Goal: Check status: Check status

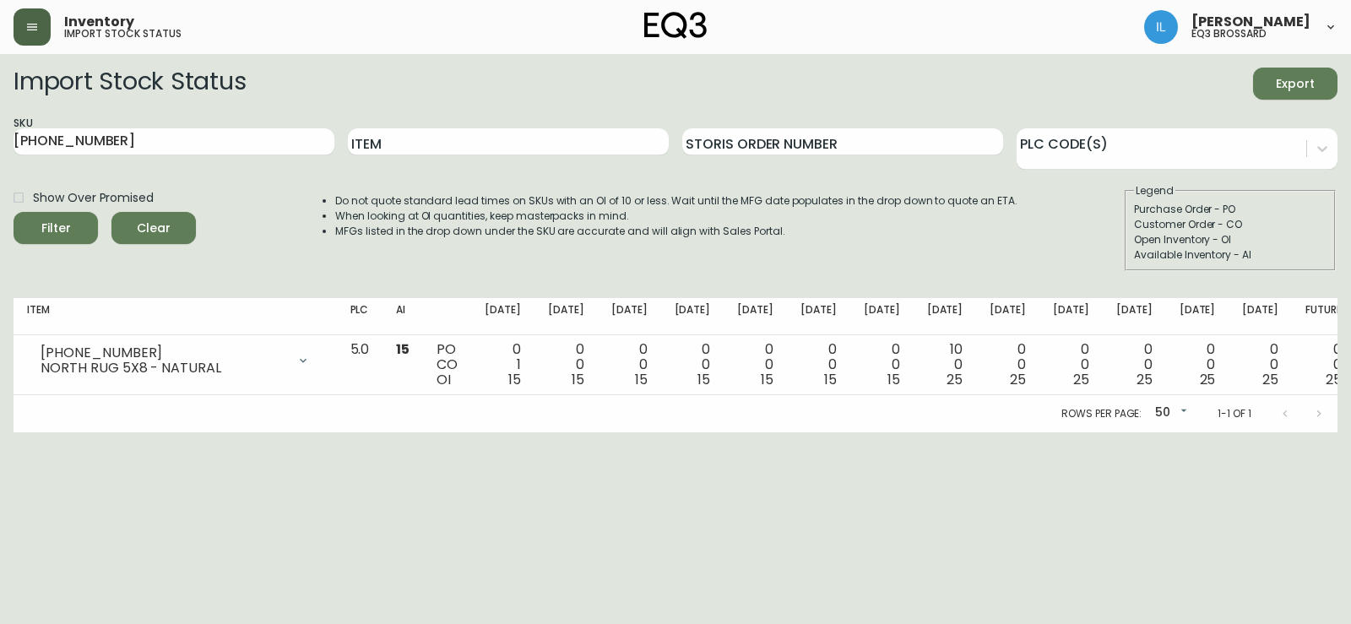
click at [20, 26] on button "button" at bounding box center [32, 26] width 37 height 37
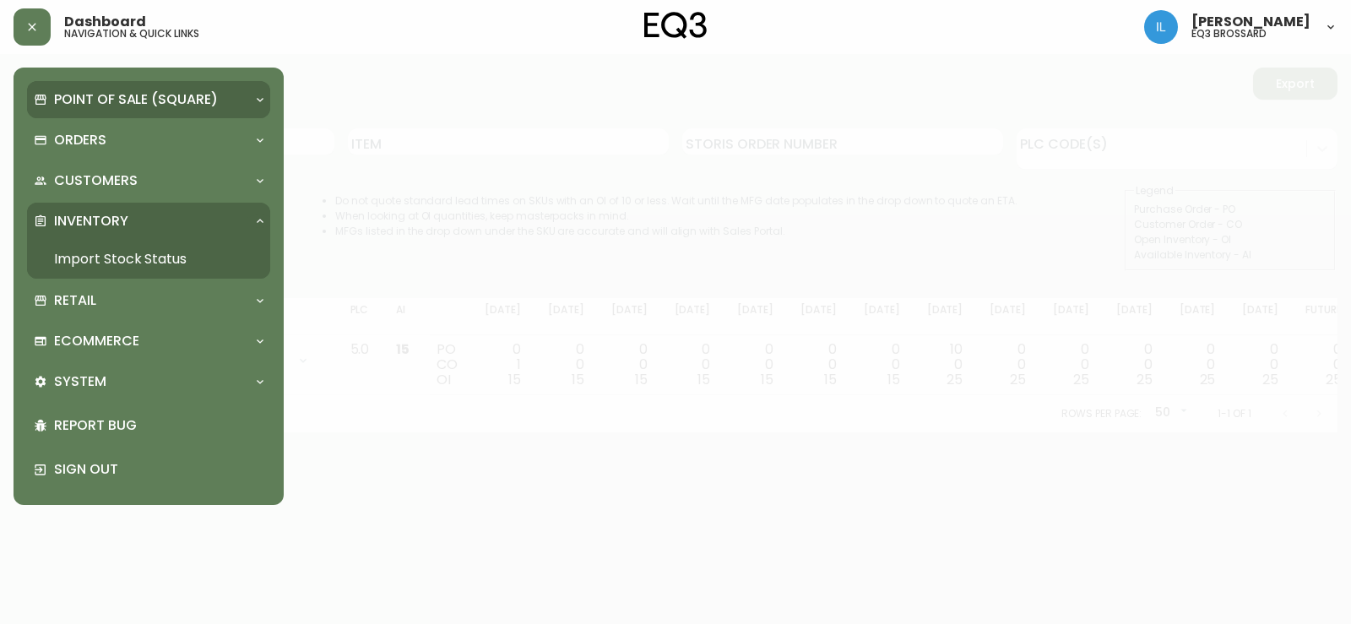
click at [104, 117] on div "Point of Sale (Square)" at bounding box center [148, 99] width 243 height 37
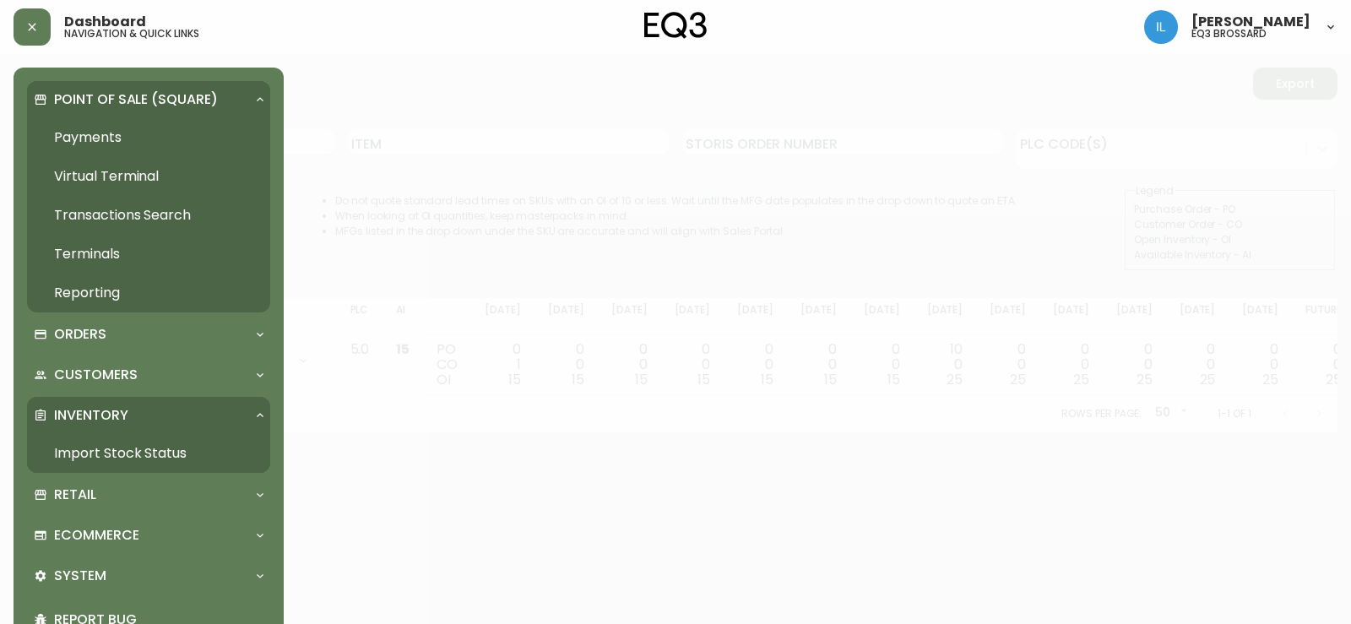
click at [117, 90] on p "Point of Sale (Square)" at bounding box center [136, 99] width 164 height 19
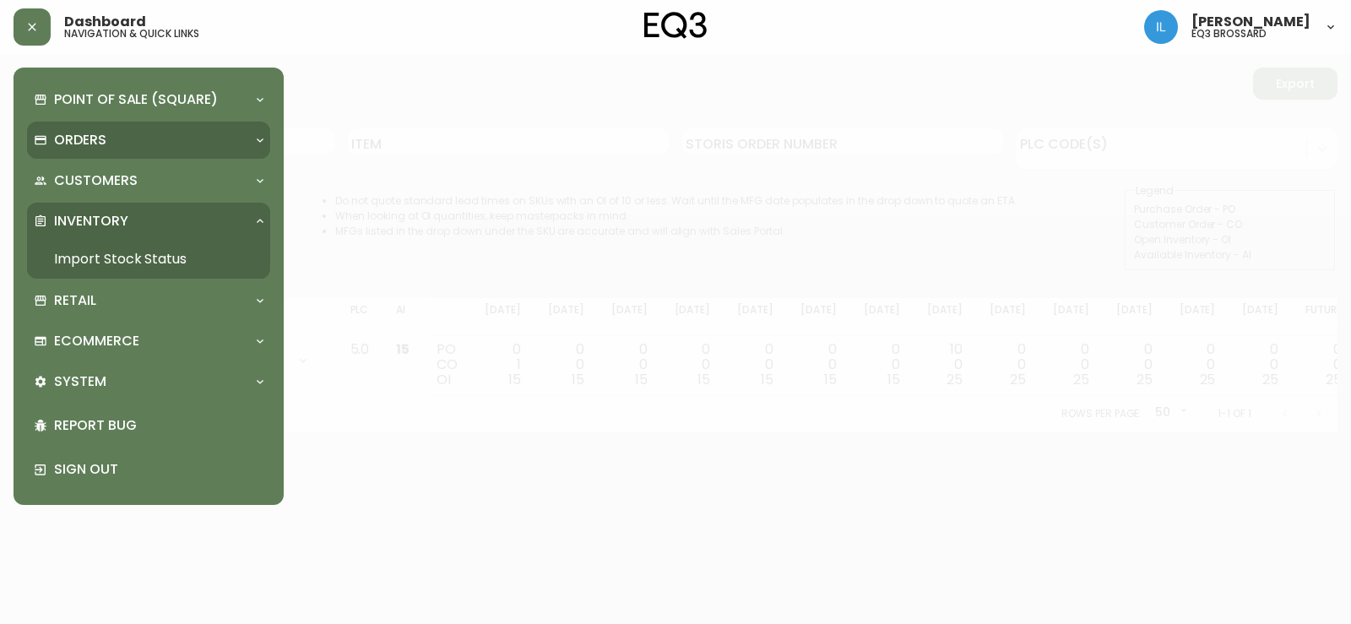
click at [118, 128] on div "Orders" at bounding box center [148, 140] width 243 height 37
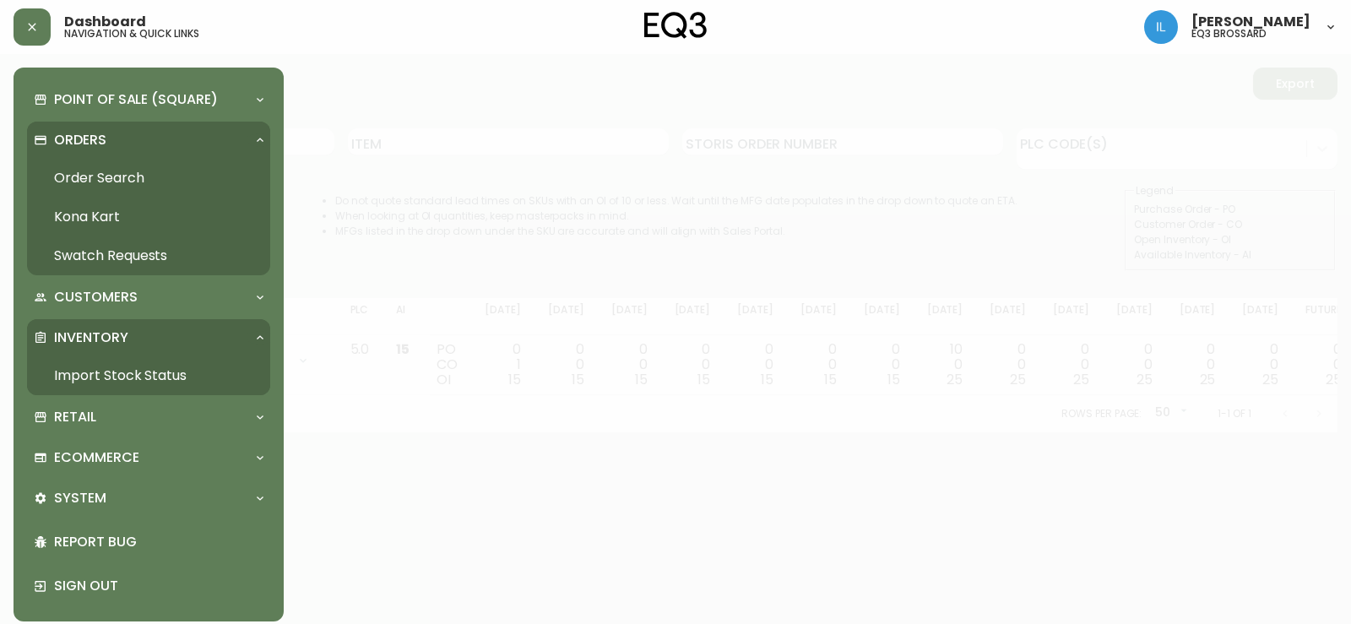
click at [101, 186] on link "Order Search" at bounding box center [148, 178] width 243 height 39
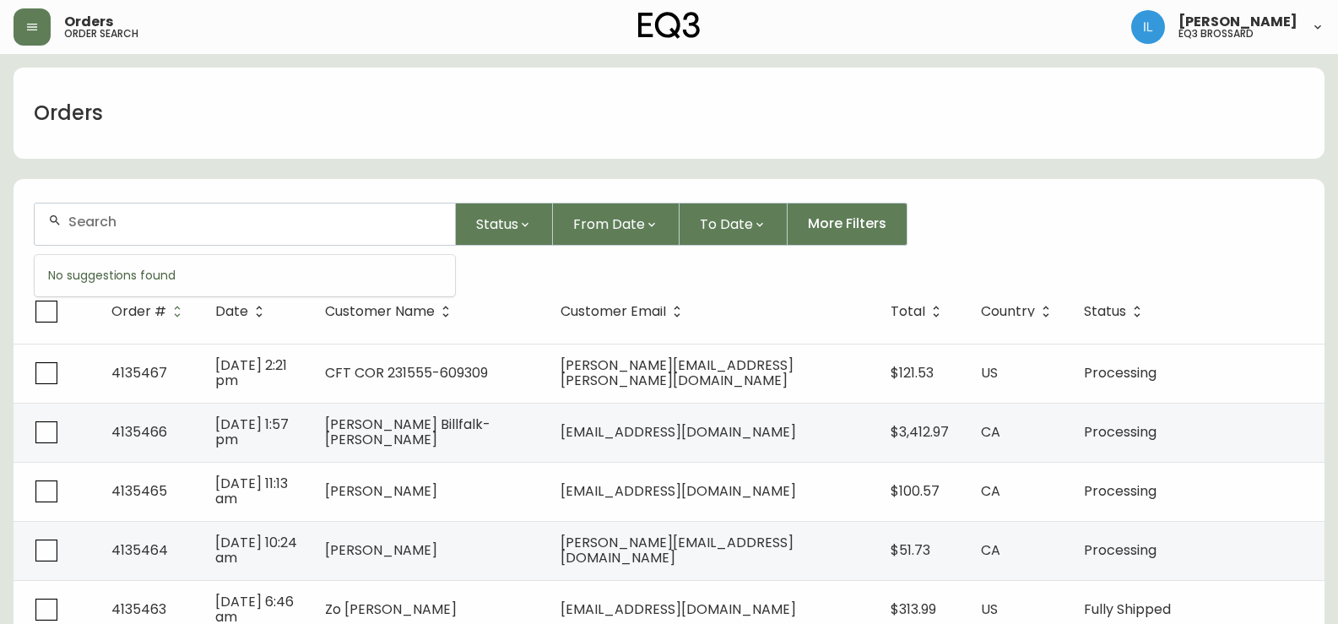
click at [197, 220] on input "text" at bounding box center [254, 222] width 373 height 16
paste input "4134922"
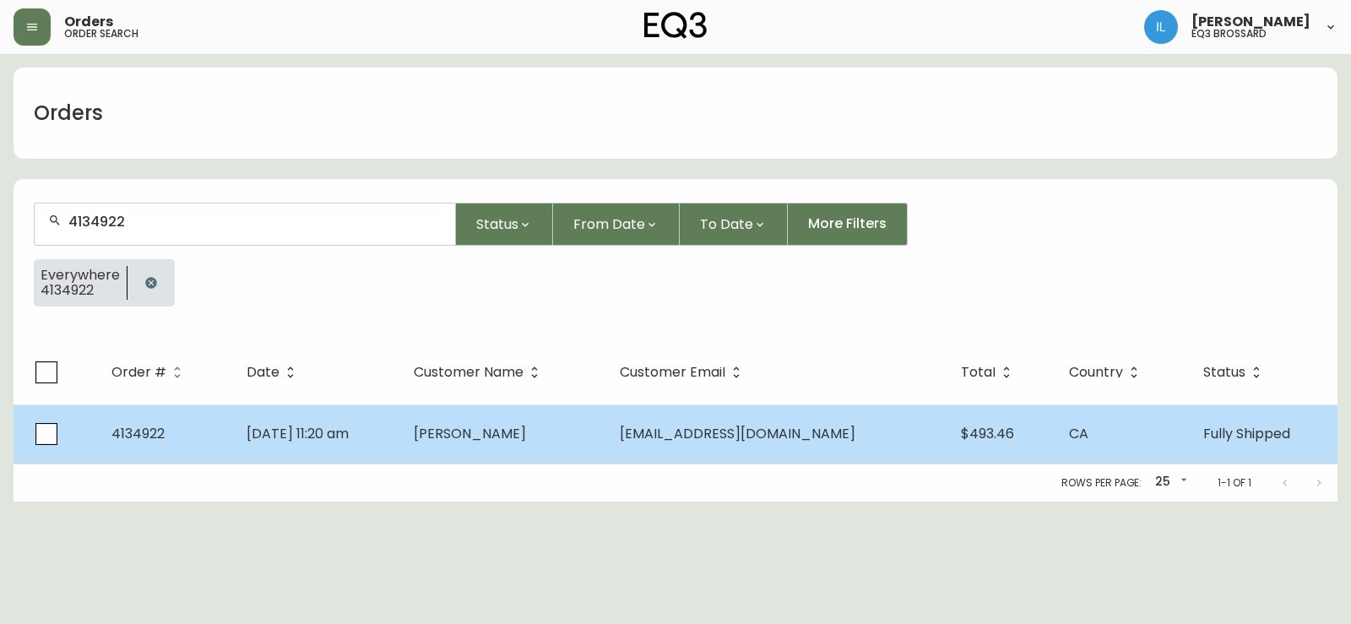
type input "4134922"
click at [727, 432] on span "[EMAIL_ADDRESS][DOMAIN_NAME]" at bounding box center [738, 433] width 236 height 19
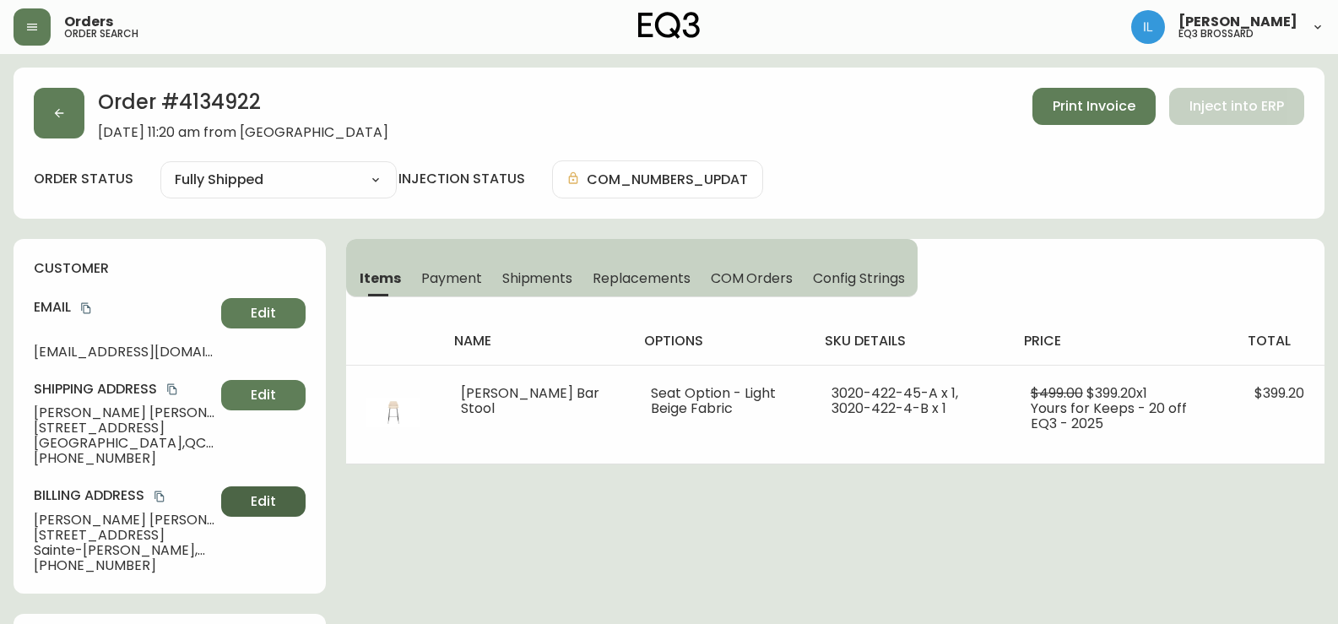
type input "Fully Shipped"
select select "FULLY_SHIPPED"
click at [554, 269] on span "Shipments" at bounding box center [537, 278] width 71 height 18
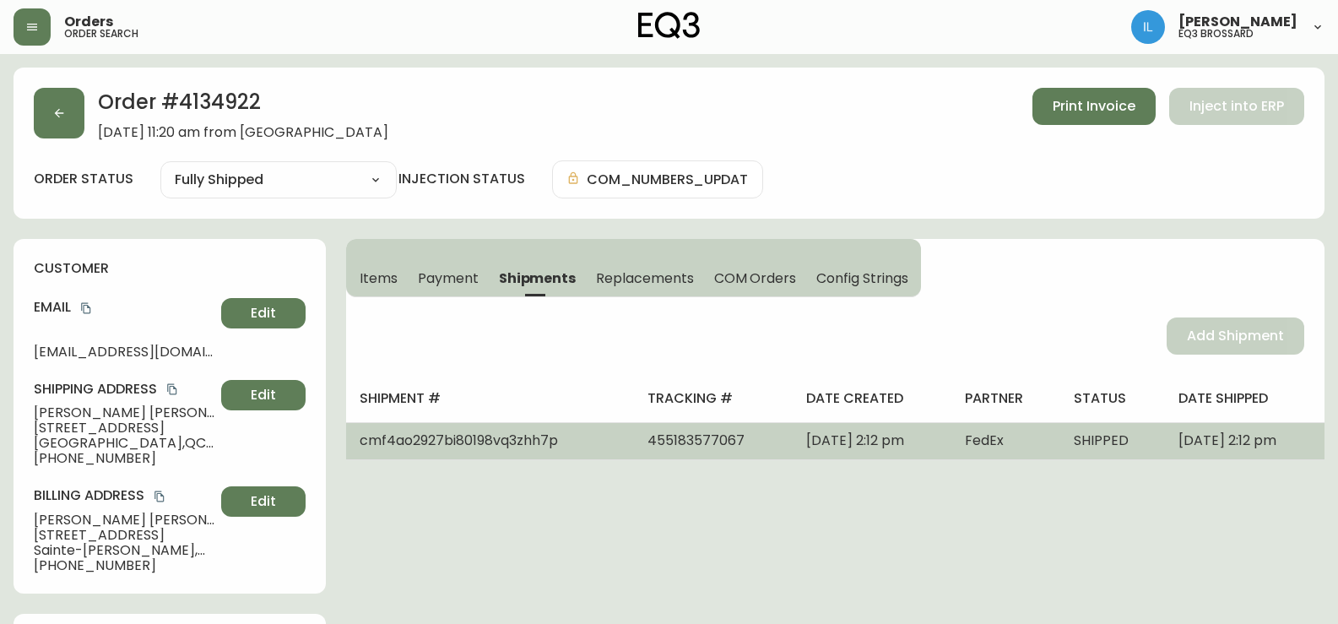
click at [648, 442] on span "455183577067" at bounding box center [696, 440] width 97 height 19
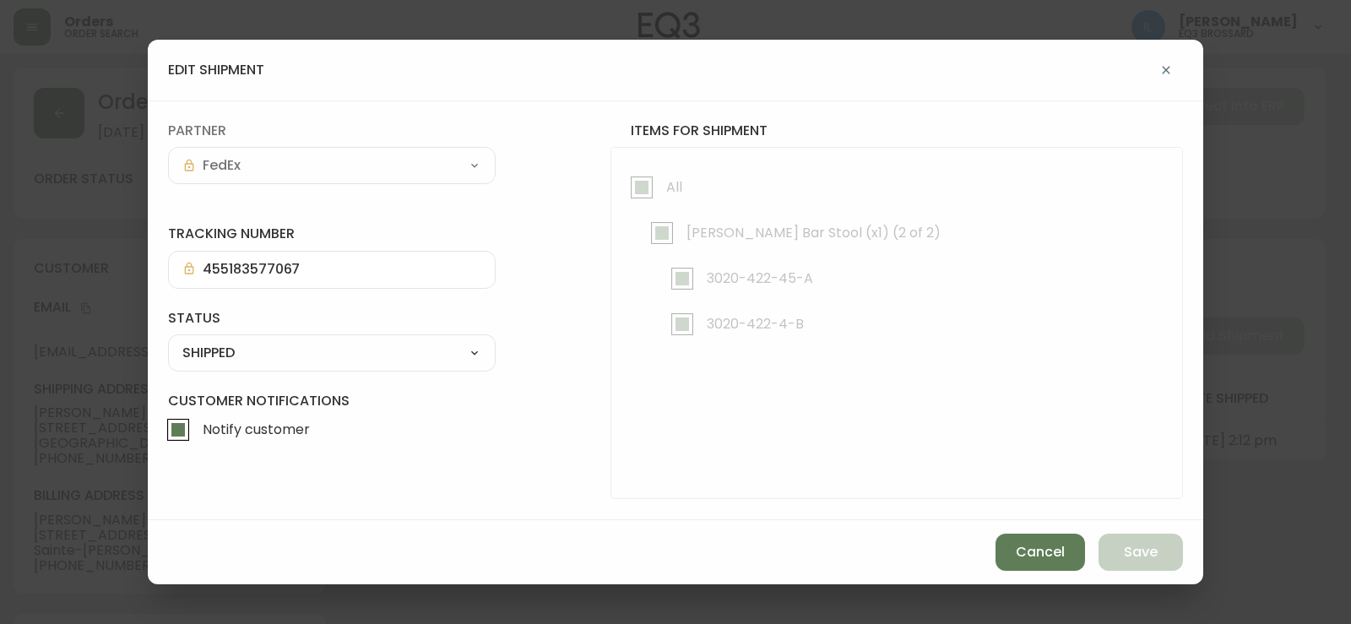
click at [155, 257] on div "tracking number 455183577067 status SHIPPED SHIPPED CANCELLED partner FedEx Cus…" at bounding box center [675, 310] width 1055 height 420
click at [554, 410] on form "tracking number 455183577067 status SHIPPED SHIPPED CANCELLED partner FedEx Cus…" at bounding box center [675, 310] width 1015 height 377
click at [420, 356] on select "SHIPPED CANCELLED" at bounding box center [332, 352] width 328 height 25
click at [597, 339] on form "tracking number 455183577067 status SHIPPED SHIPPED CANCELLED partner FedEx Cus…" at bounding box center [675, 310] width 1015 height 377
click at [1062, 558] on span "Cancel" at bounding box center [1040, 552] width 49 height 19
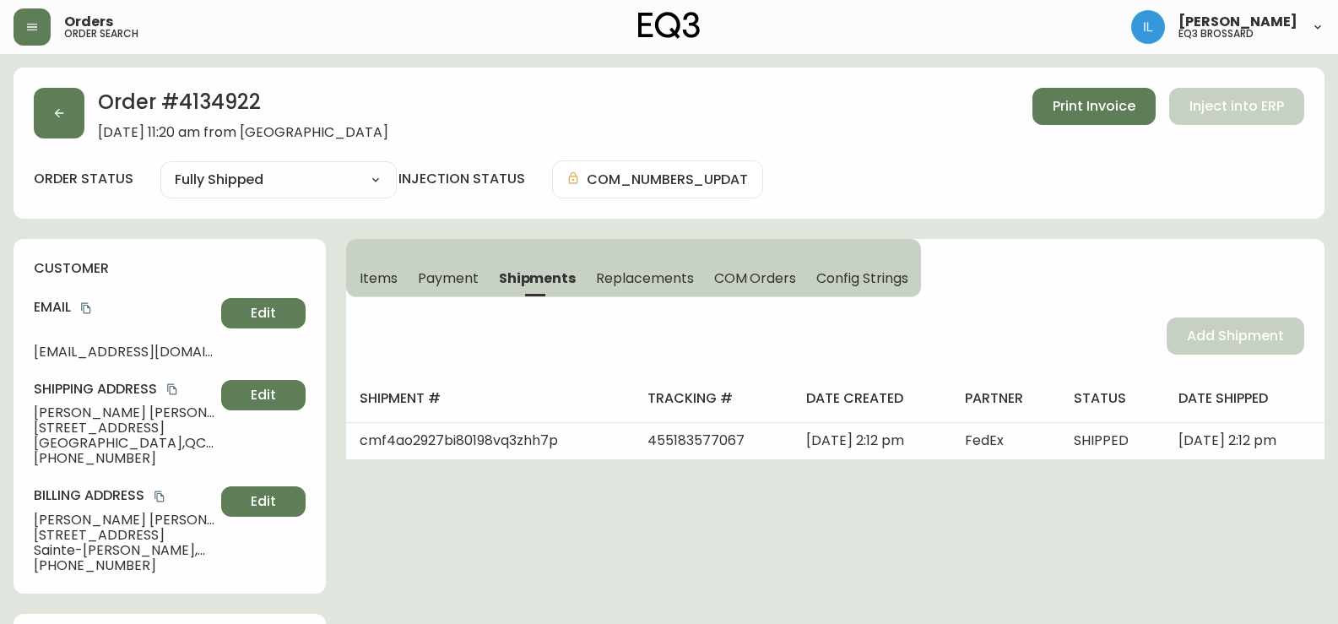
click at [632, 296] on div "Items Payment Shipments Replacements COM Orders Config Strings" at bounding box center [633, 268] width 575 height 58
click at [629, 274] on span "Replacements" at bounding box center [644, 278] width 97 height 18
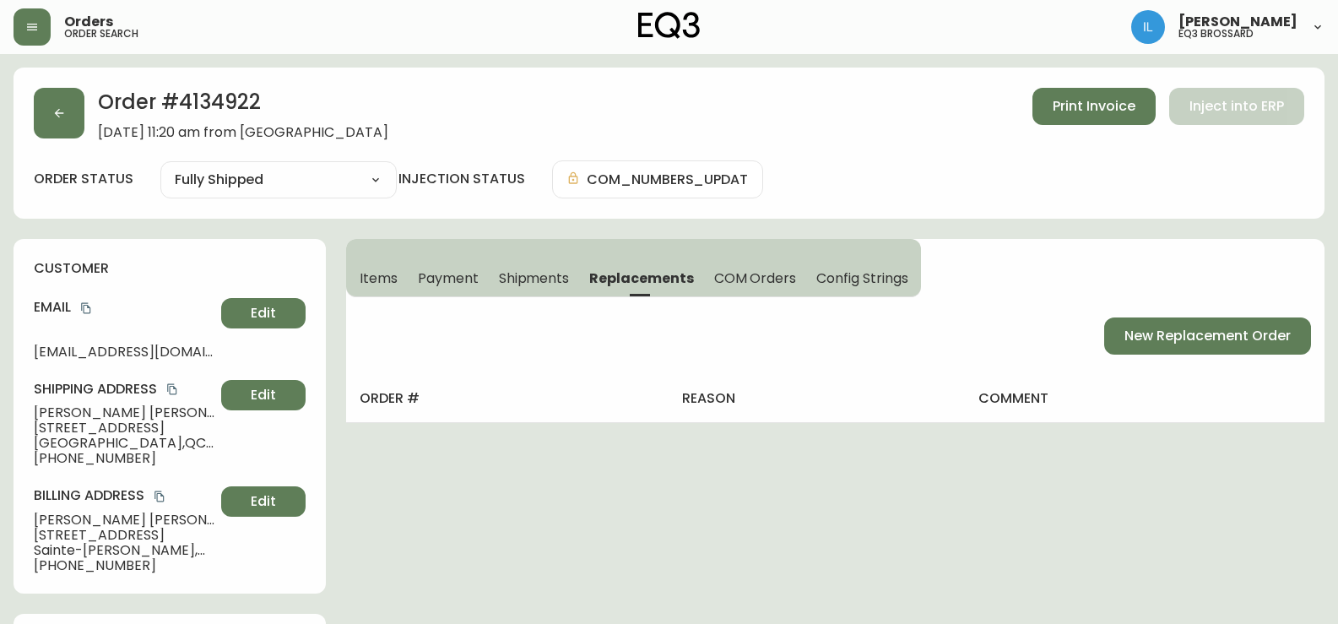
click at [522, 279] on span "Shipments" at bounding box center [534, 278] width 71 height 18
